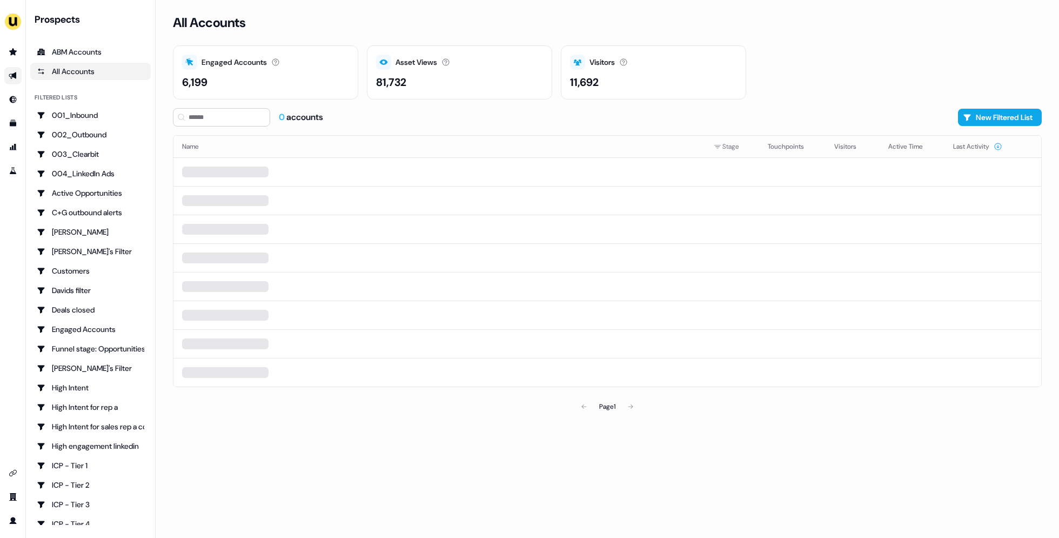
click at [13, 78] on icon "Go to outbound experience" at bounding box center [13, 75] width 9 height 9
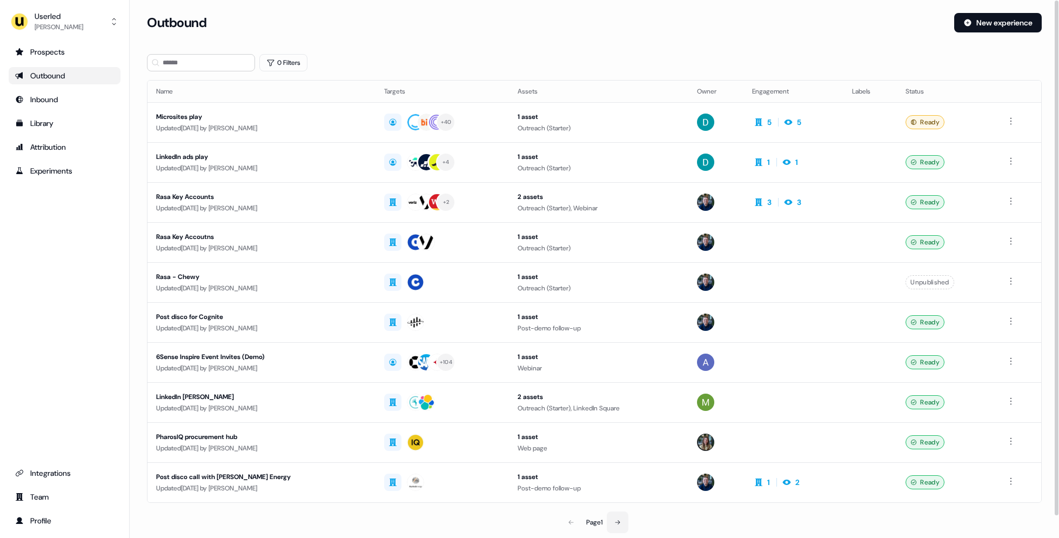
click at [618, 519] on icon at bounding box center [617, 522] width 6 height 6
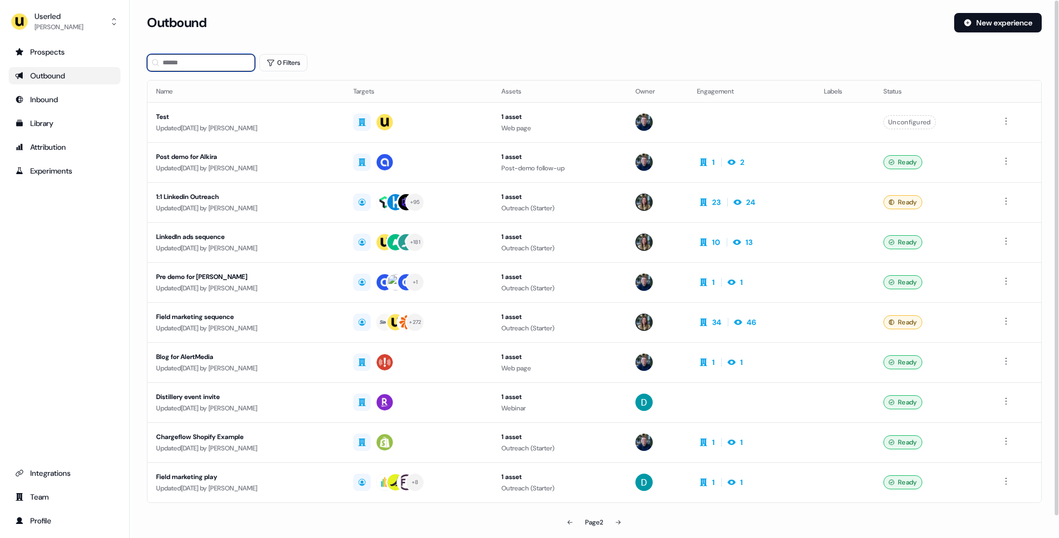
click at [221, 58] on input at bounding box center [201, 62] width 108 height 17
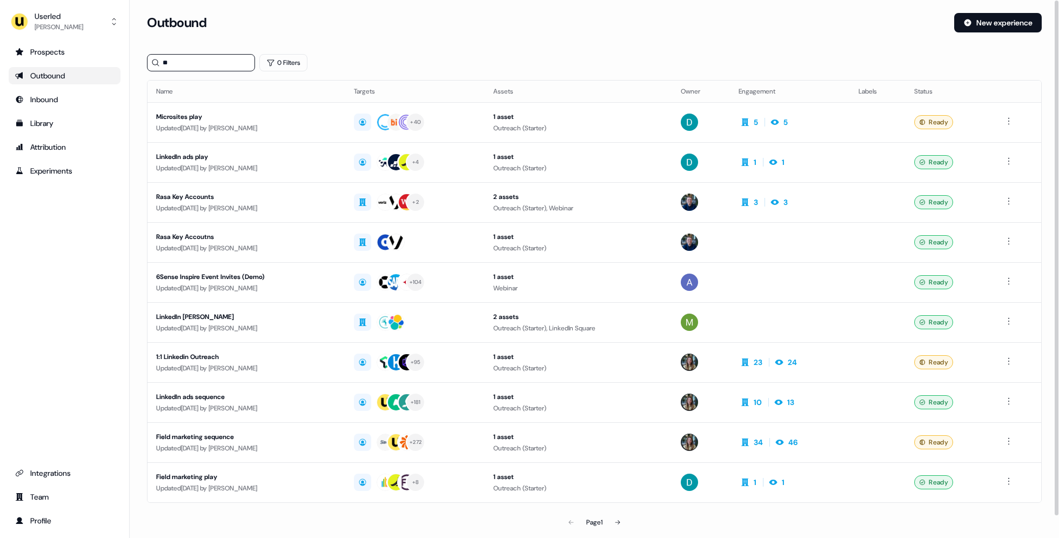
click at [46, 75] on div "Outbound" at bounding box center [64, 75] width 99 height 11
click at [212, 58] on input "**" at bounding box center [201, 62] width 108 height 17
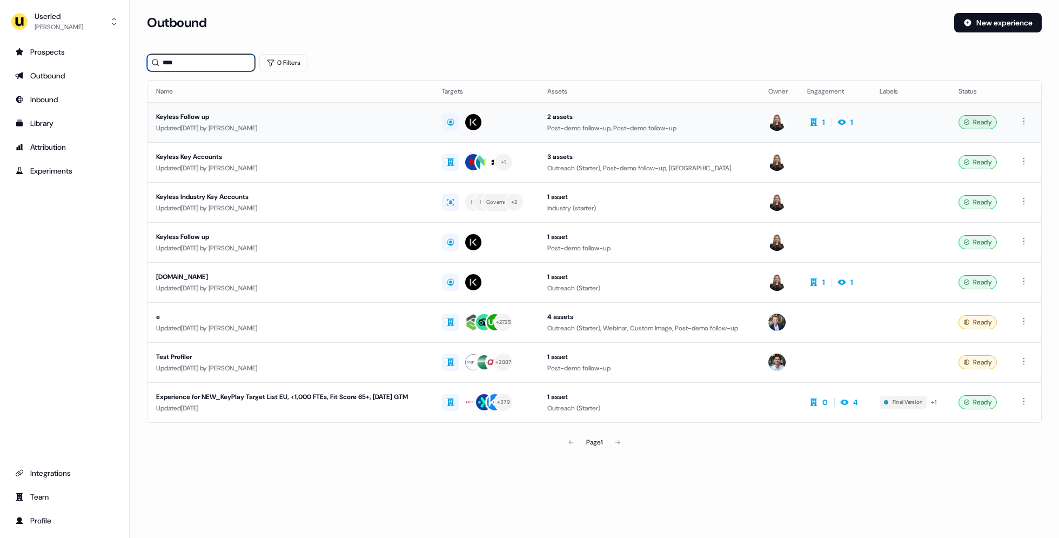
type input "****"
click at [304, 112] on div "Keyless Follow up" at bounding box center [288, 116] width 265 height 11
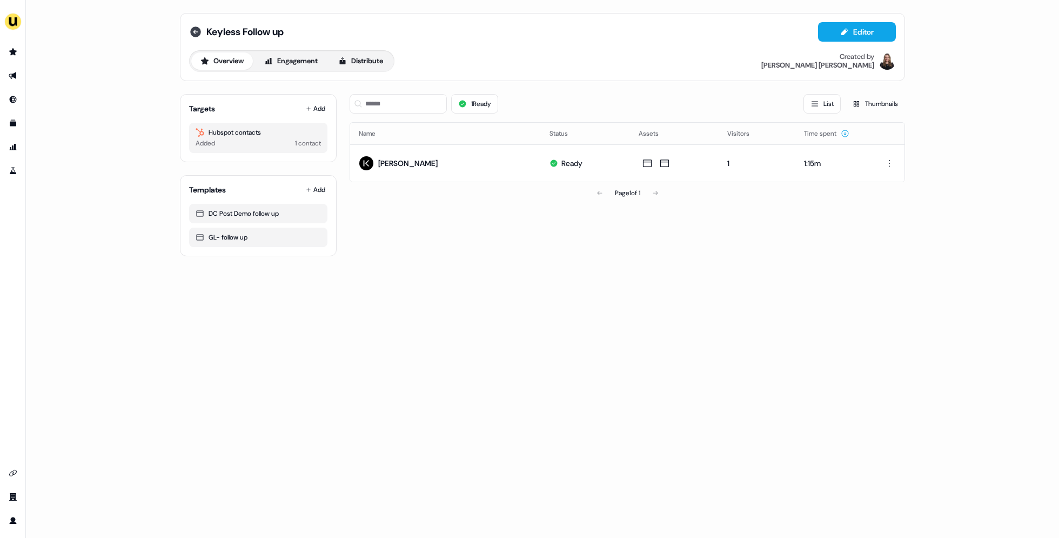
click at [193, 32] on icon at bounding box center [195, 31] width 13 height 13
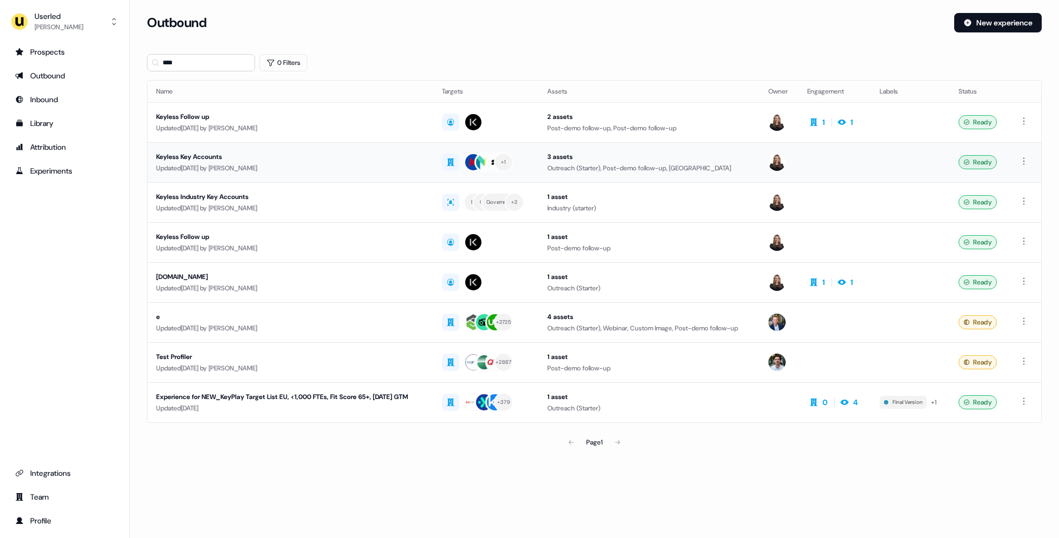
click at [265, 168] on div "Updated 19 days ago by Geneviève Ladouceur" at bounding box center [290, 168] width 269 height 11
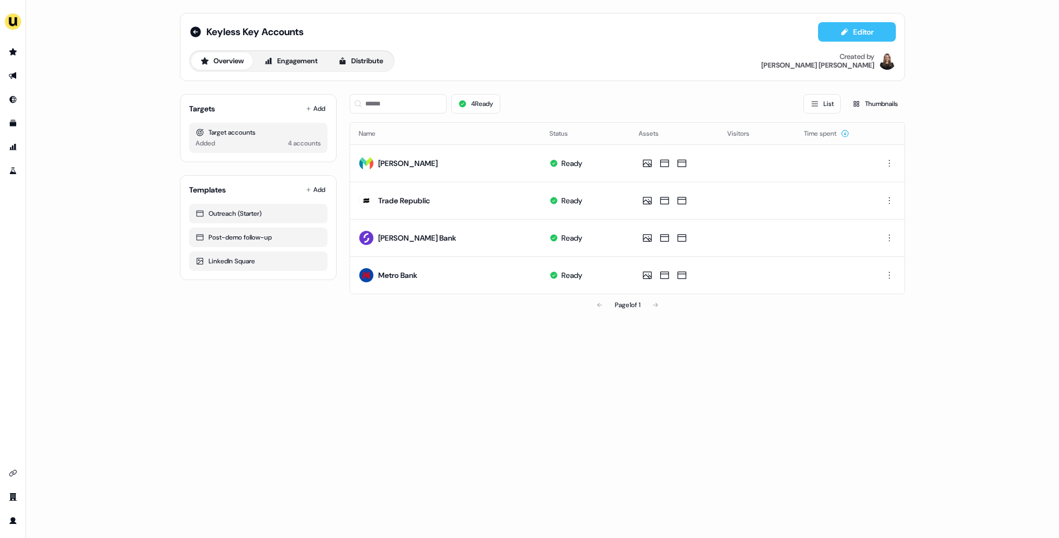
click at [859, 29] on button "Editor" at bounding box center [857, 31] width 78 height 19
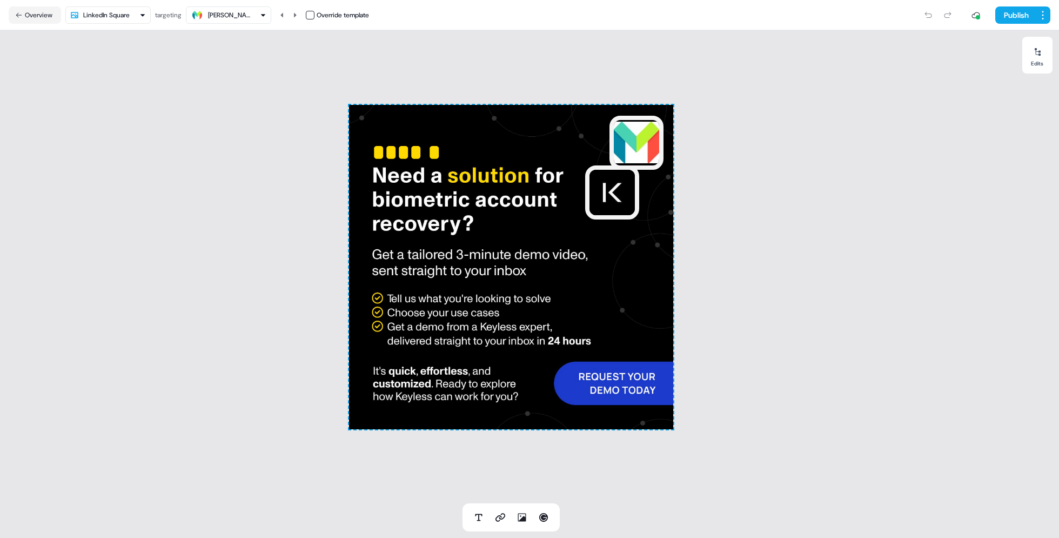
click at [128, 17] on html "For the best experience switch devices to a bigger screen. Go to Userled.io Key…" at bounding box center [529, 269] width 1059 height 538
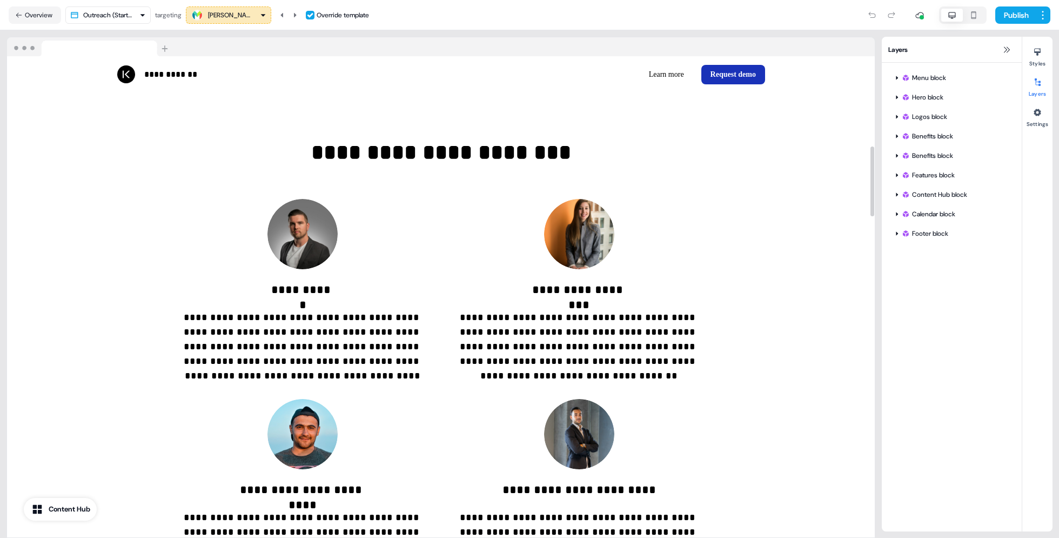
scroll to position [237, 0]
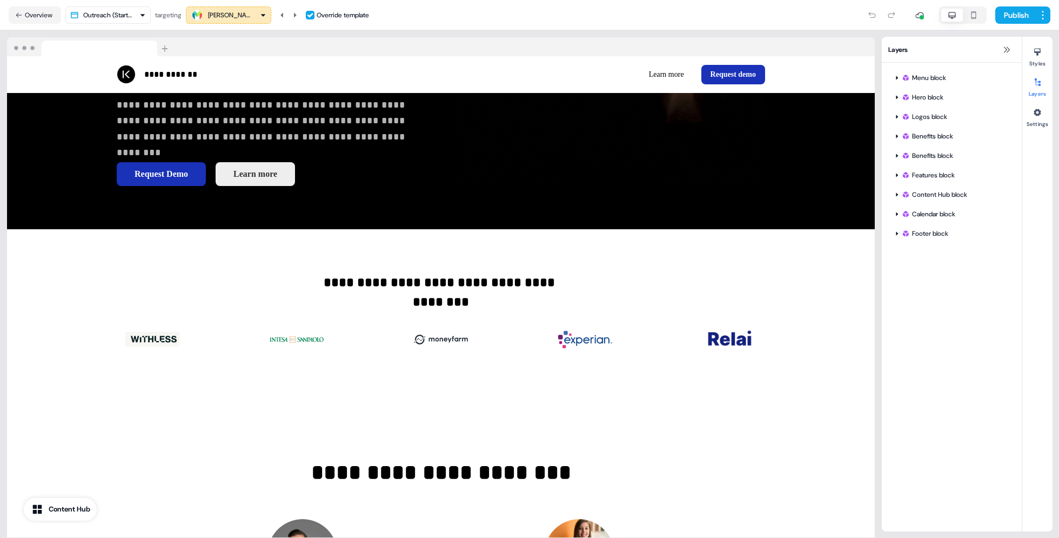
click at [250, 16] on div "Monzo" at bounding box center [229, 15] width 76 height 13
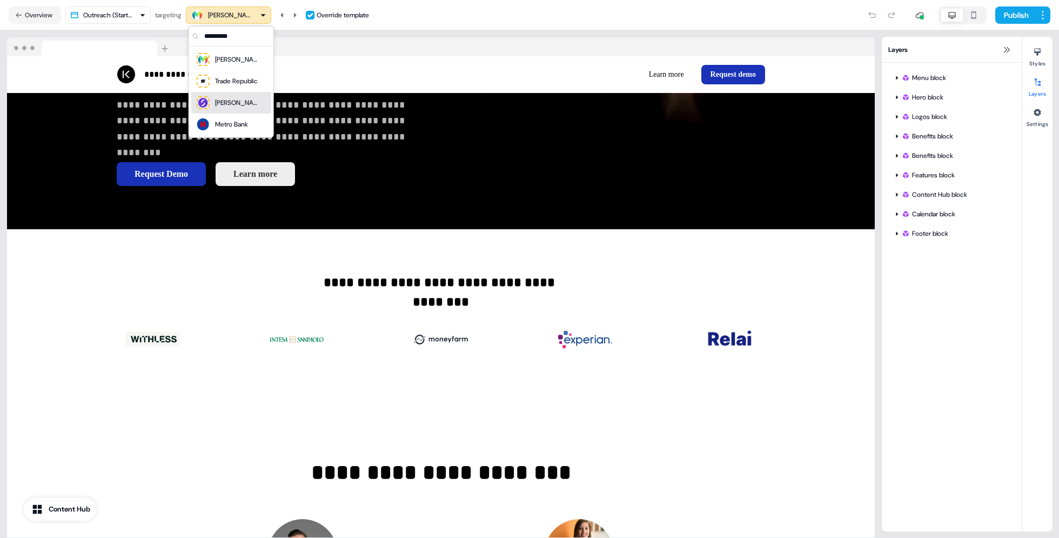
click at [241, 105] on div "Starling Bank" at bounding box center [236, 102] width 43 height 11
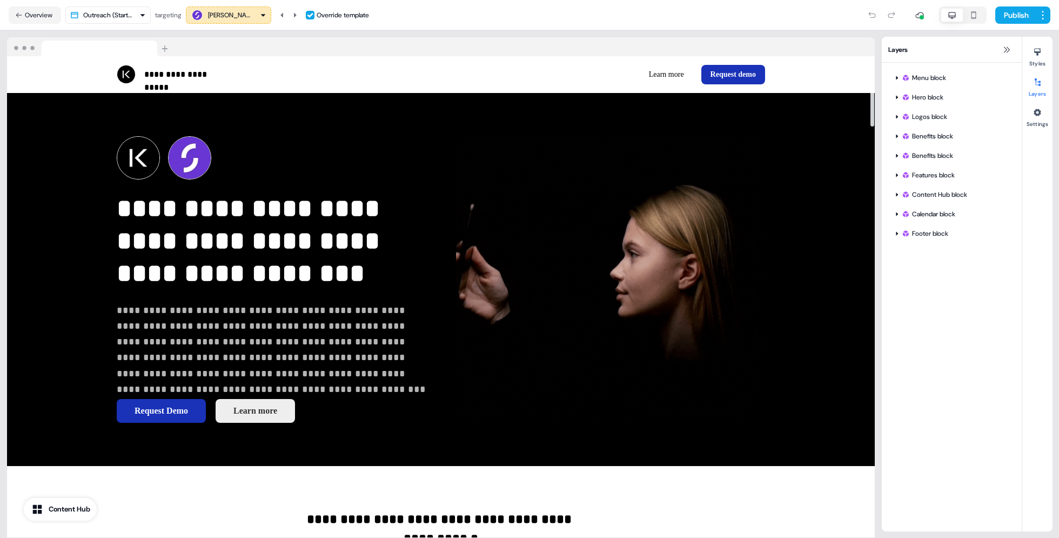
click at [255, 19] on div "Starling Bank" at bounding box center [229, 15] width 76 height 13
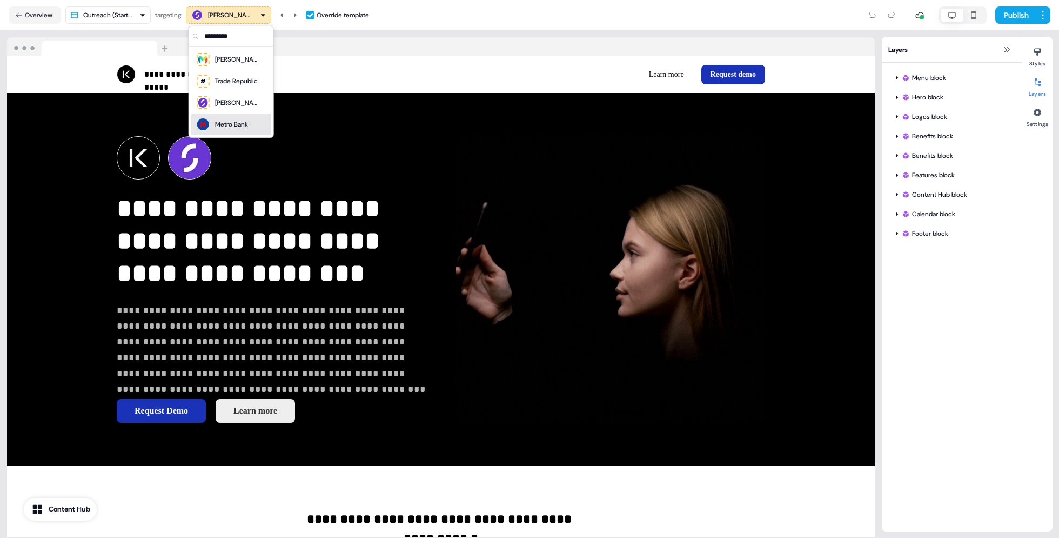
click at [241, 123] on div "Metro Bank" at bounding box center [231, 124] width 33 height 11
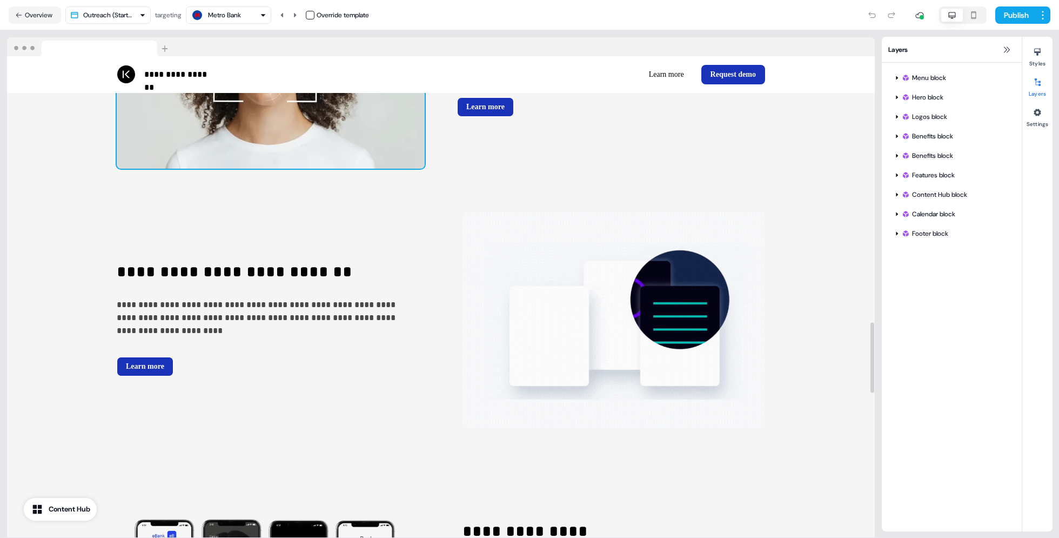
scroll to position [1816, 0]
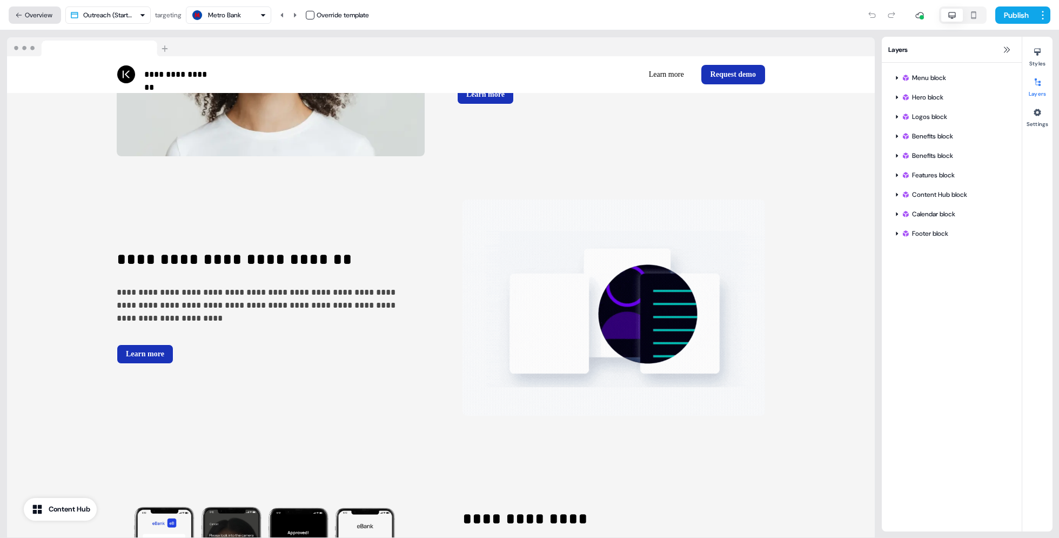
click at [41, 15] on button "Overview" at bounding box center [35, 14] width 52 height 17
